Goal: Information Seeking & Learning: Learn about a topic

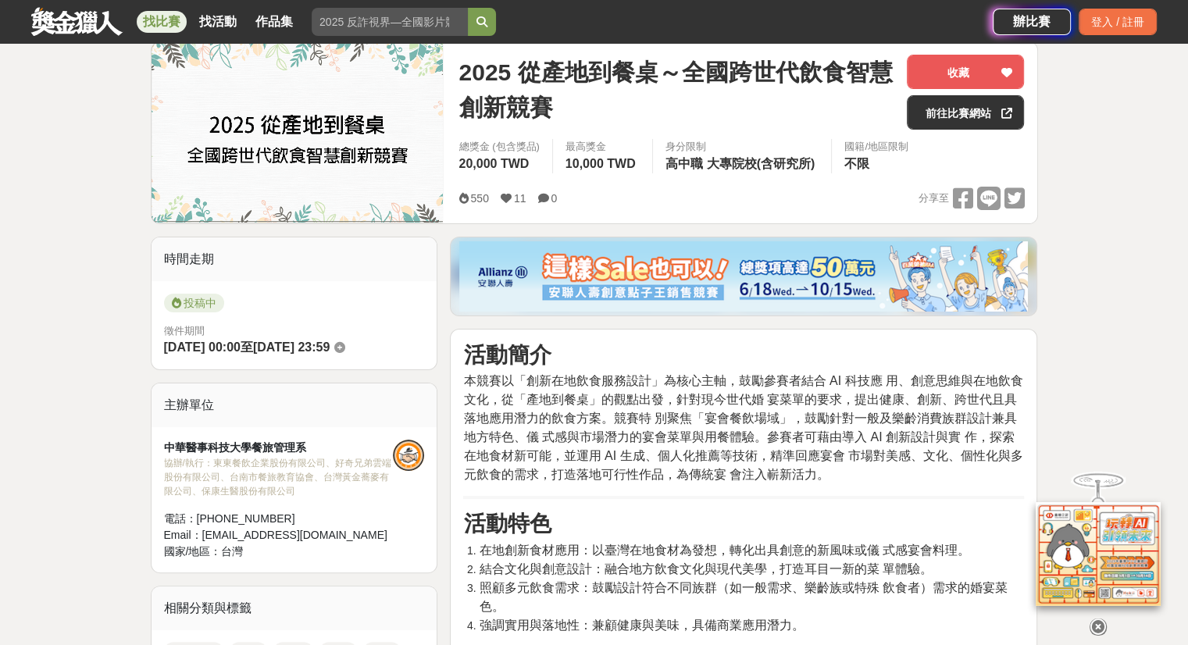
scroll to position [156, 0]
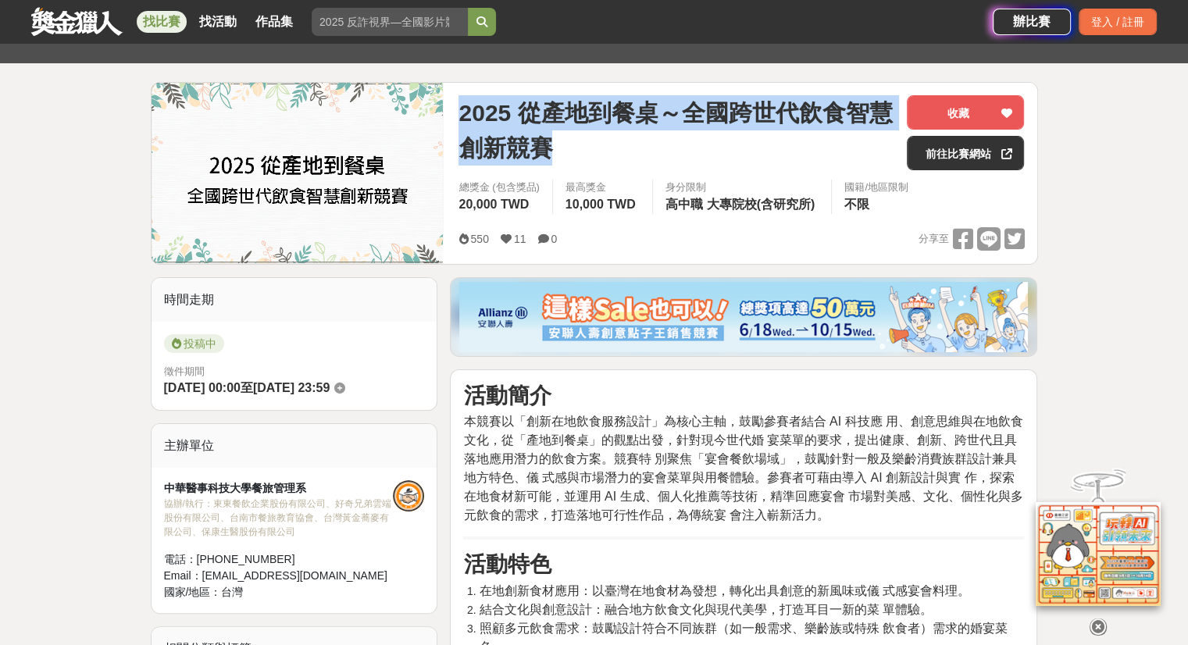
drag, startPoint x: 572, startPoint y: 151, endPoint x: 449, endPoint y: 108, distance: 129.9
click at [449, 108] on div "2025 從產地到餐桌～全國跨世代飲食智慧創新競賽 收藏 前往比賽網站 總獎金 (包含獎品) 20,000 TWD 最高獎金 10,000 TWD 身分限制 …" at bounding box center [741, 173] width 590 height 181
copy span "2025 從產地到餐桌～全國跨世代飲食智慧創新競賽"
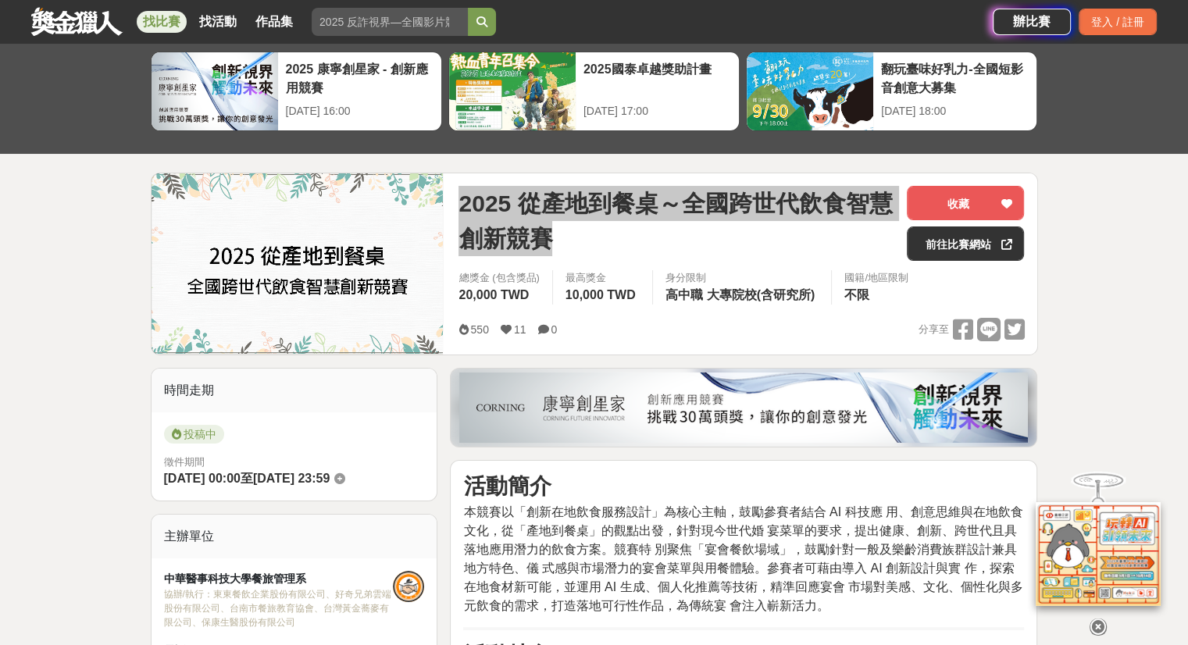
scroll to position [0, 0]
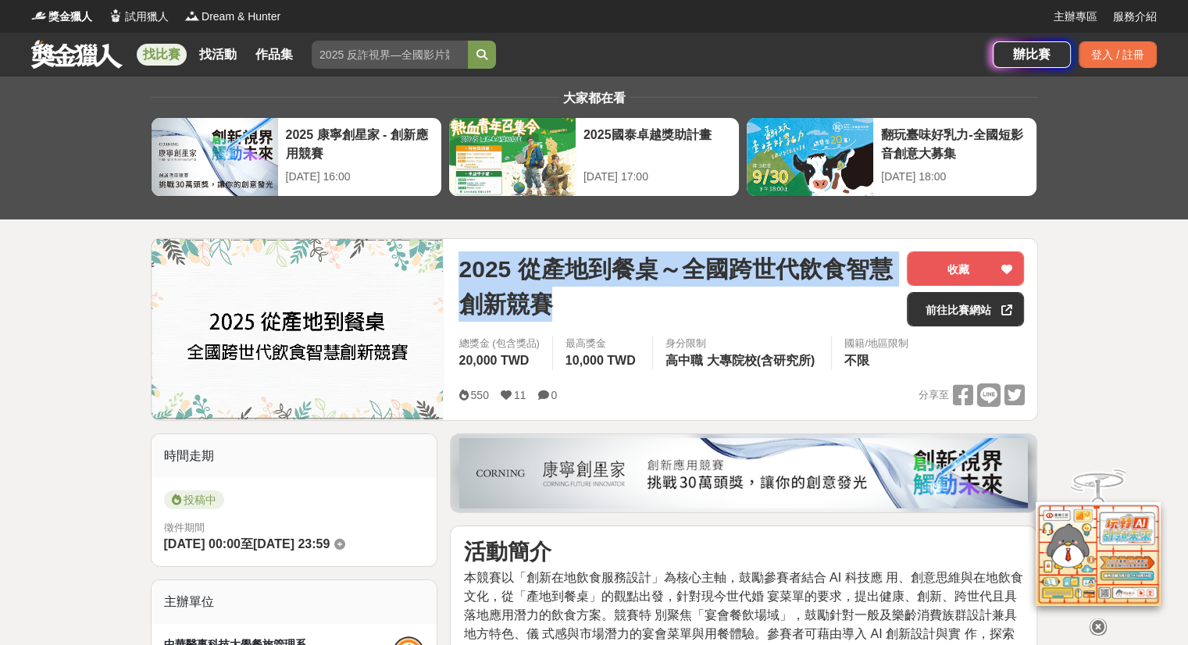
click at [254, 344] on img at bounding box center [298, 329] width 292 height 180
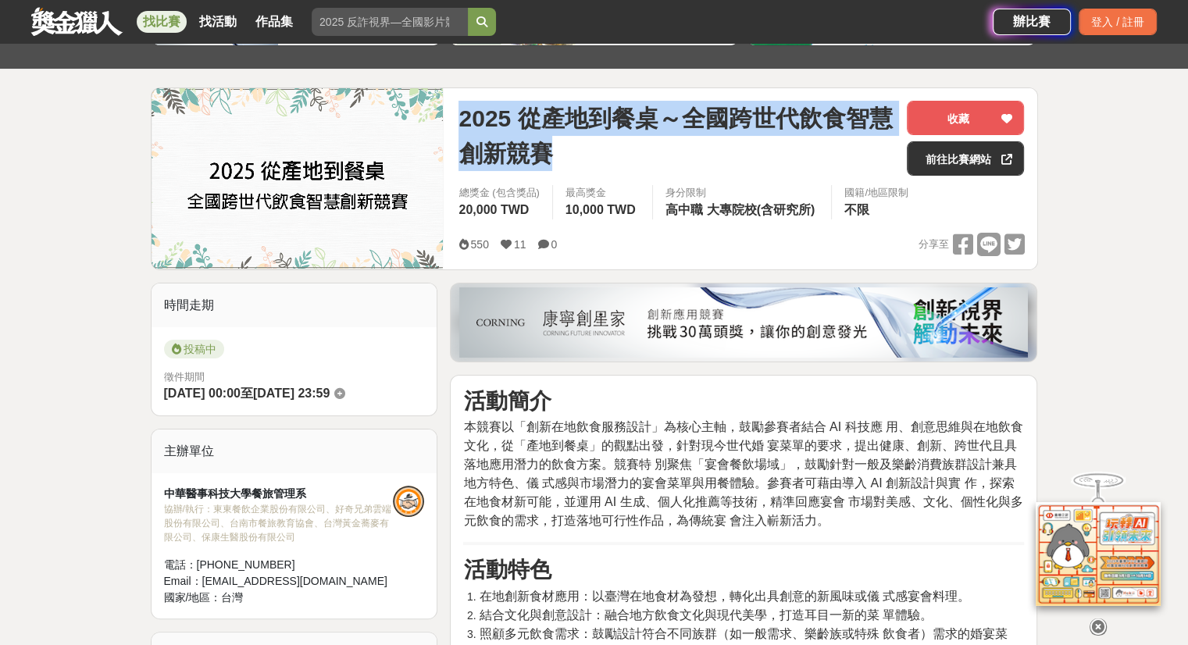
scroll to position [234, 0]
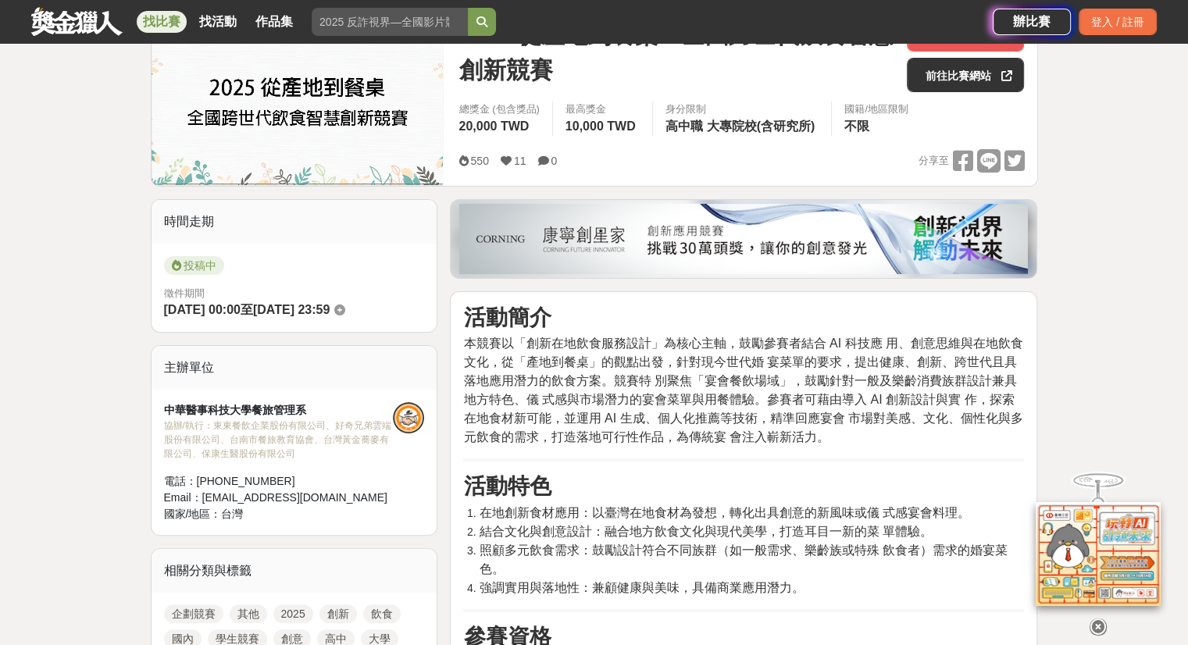
click at [640, 213] on div at bounding box center [744, 239] width 586 height 78
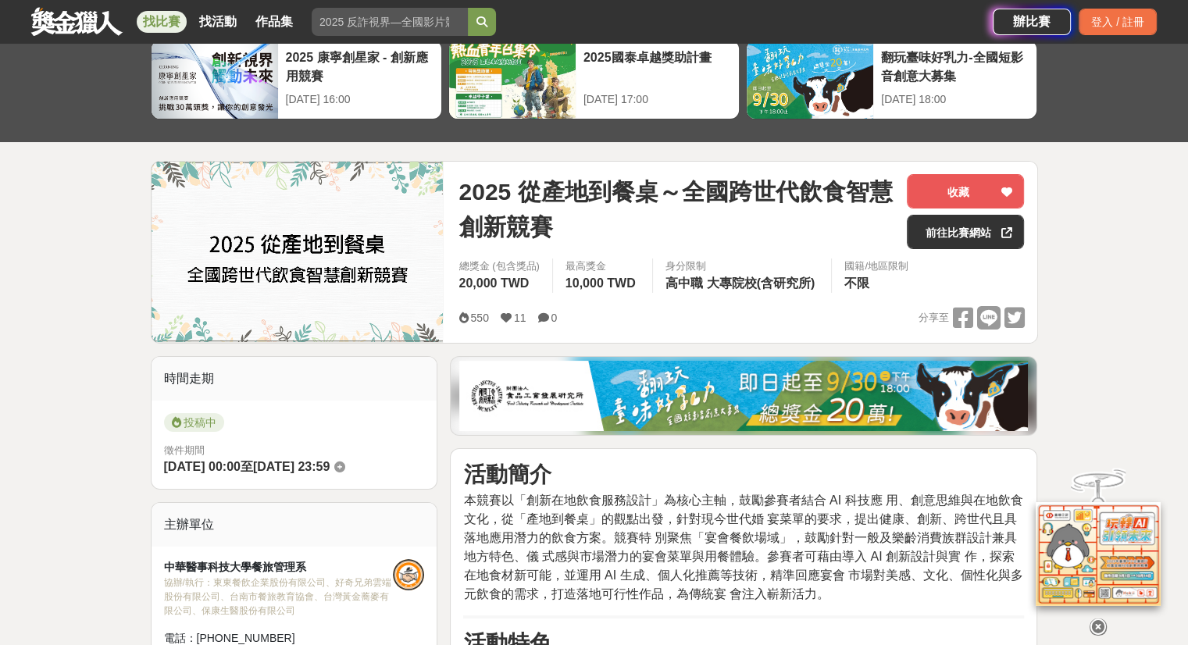
scroll to position [156, 0]
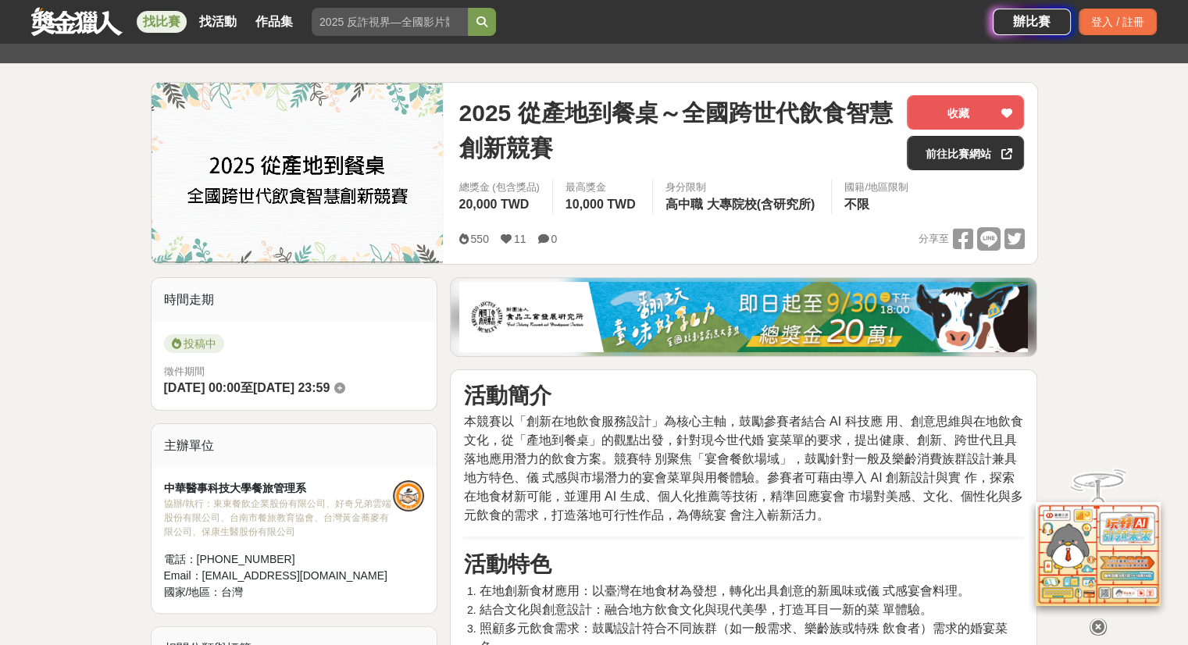
drag, startPoint x: 462, startPoint y: 417, endPoint x: 844, endPoint y: 526, distance: 397.1
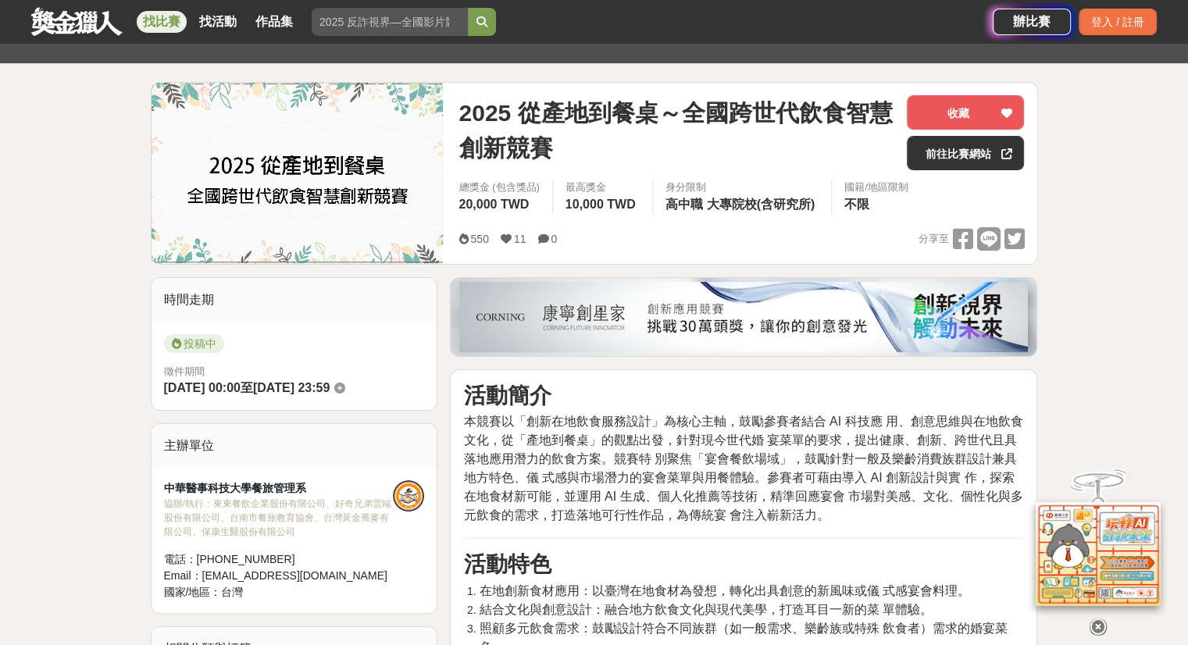
click at [787, 433] on span "本競賽以「創新在地飲食服務設計」為核心主軸，鼓勵參賽者結合 AI 科技應 用、創意思維與在地飲食文化，從「產地到餐桌」的觀點出發，針對現今世代婚 宴菜單的要求…" at bounding box center [742, 468] width 559 height 107
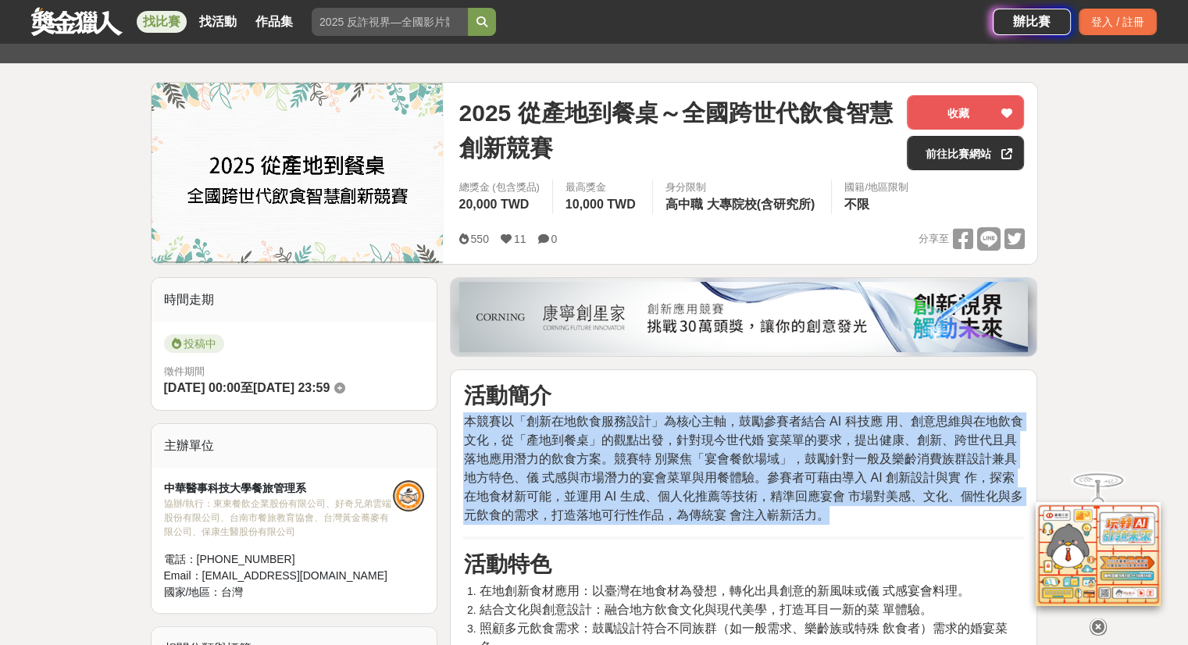
drag, startPoint x: 815, startPoint y: 523, endPoint x: 462, endPoint y: 413, distance: 369.8
copy span "本競賽以「創新在地飲食服務設計」為核心主軸，鼓勵參賽者結合 AI 科技應 用、創意思維與在地飲食文化，從「產地到餐桌」的觀點出發，針對現今世代婚 宴菜單的要求…"
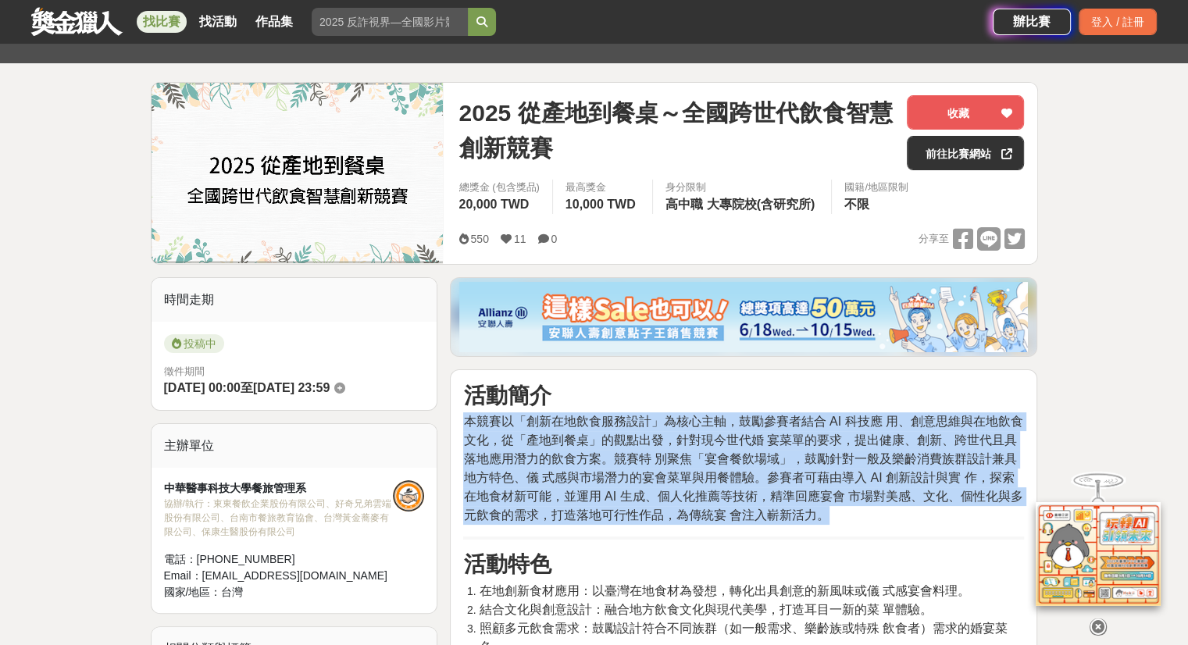
drag, startPoint x: 759, startPoint y: 491, endPoint x: 691, endPoint y: 438, distance: 85.8
click at [759, 491] on span "本競賽以「創新在地飲食服務設計」為核心主軸，鼓勵參賽者結合 AI 科技應 用、創意思維與在地飲食文化，從「產地到餐桌」的觀點出發，針對現今世代婚 宴菜單的要求…" at bounding box center [742, 468] width 559 height 107
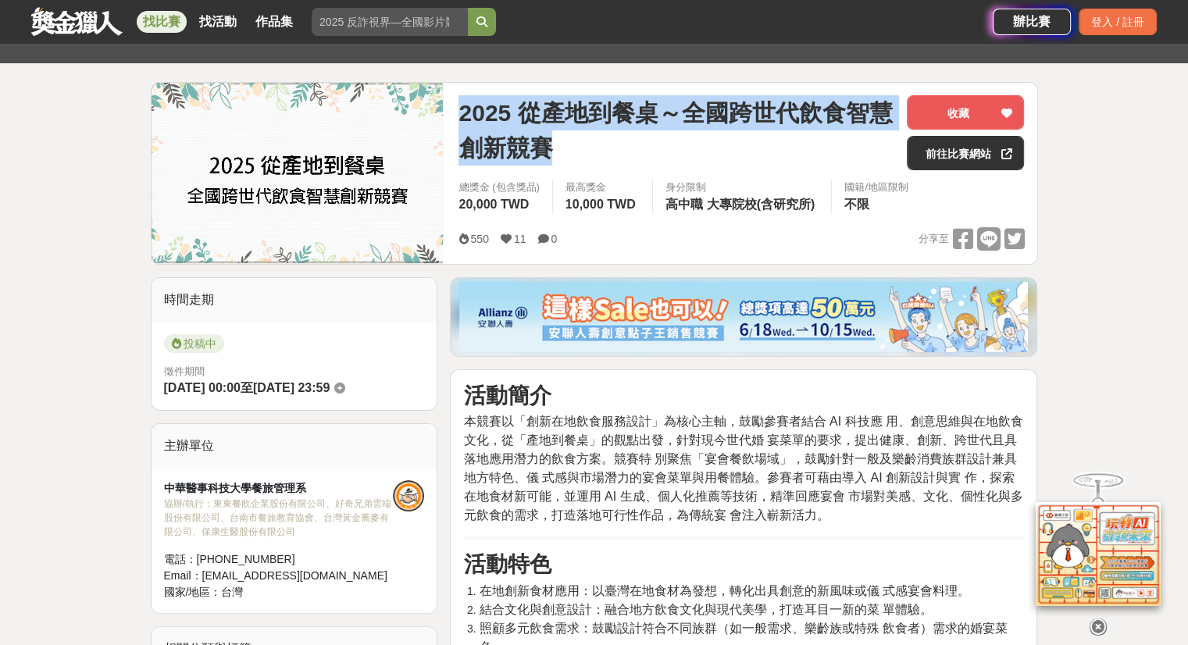
drag, startPoint x: 558, startPoint y: 147, endPoint x: 442, endPoint y: 101, distance: 125.2
click at [442, 101] on div "2025 從產地到餐桌～全國跨世代飲食智慧創新競賽 收藏 前往比賽網站 總獎金 (包含獎品) 20,000 TWD 最高獎金 10,000 TWD 身分限制 …" at bounding box center [594, 173] width 887 height 183
copy div "2025 從產地到餐桌～全國跨世代飲食智慧創新競賽"
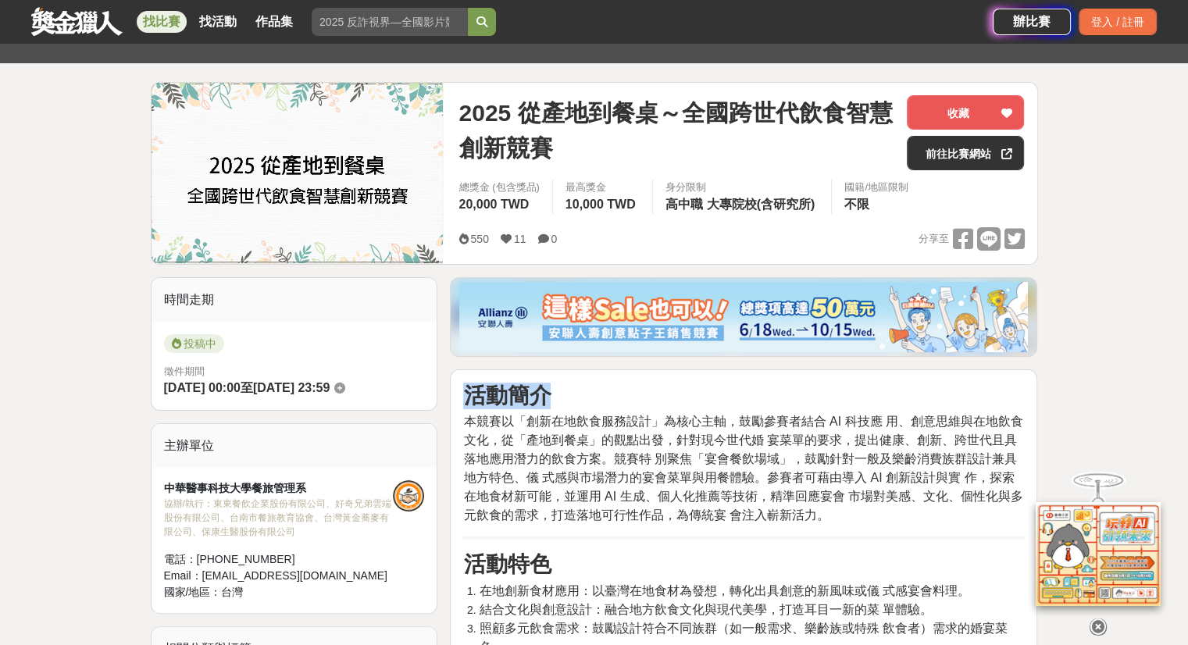
drag, startPoint x: 461, startPoint y: 391, endPoint x: 563, endPoint y: 391, distance: 102.3
copy strong "活動簡介"
